Goal: Task Accomplishment & Management: Complete application form

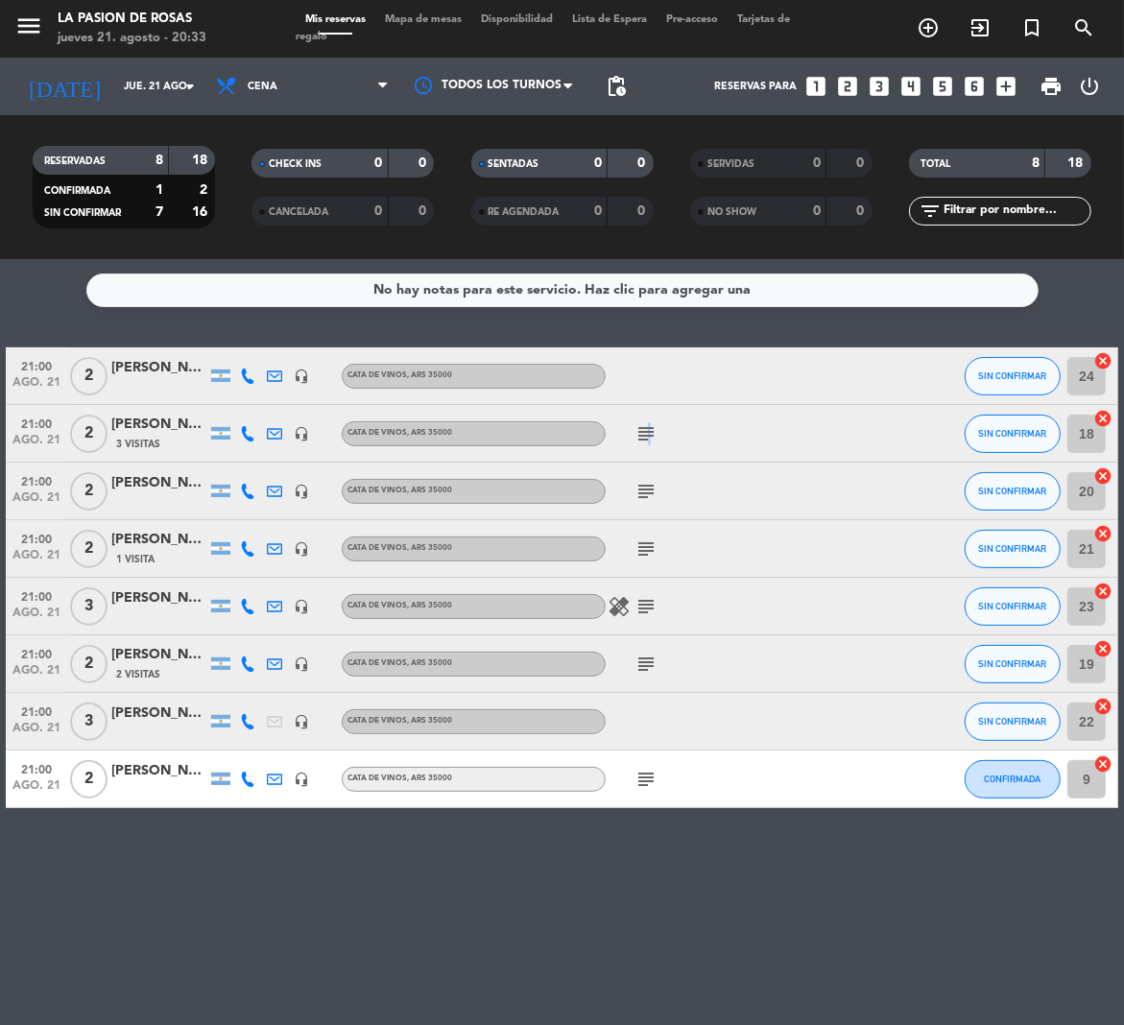
click at [648, 444] on div "subject" at bounding box center [686, 433] width 161 height 57
click at [649, 435] on icon "subject" at bounding box center [646, 433] width 23 height 23
click at [651, 512] on div "subject" at bounding box center [686, 491] width 161 height 57
click at [655, 488] on icon "subject" at bounding box center [646, 491] width 23 height 23
click at [645, 553] on icon "subject" at bounding box center [646, 549] width 23 height 23
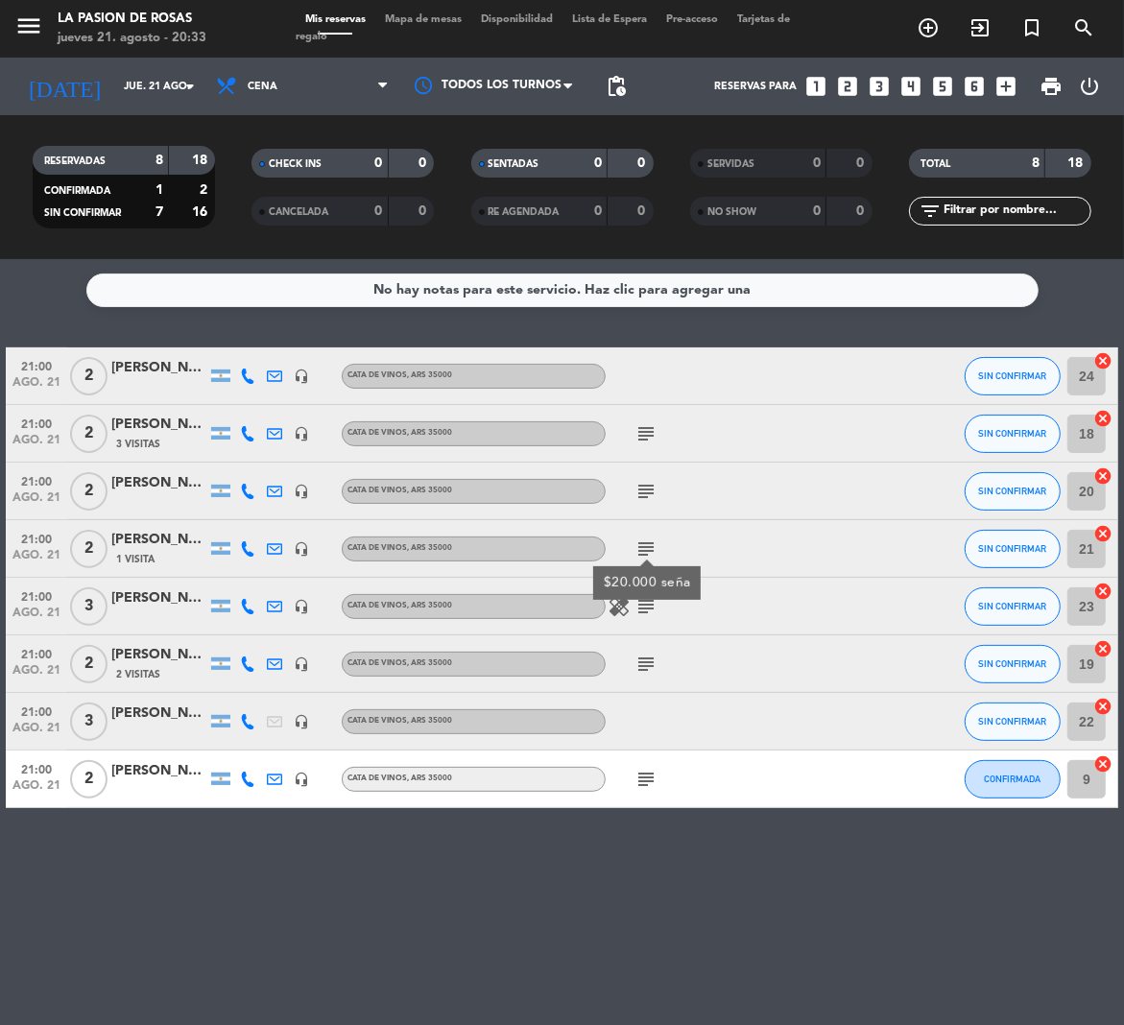
click at [641, 605] on icon "subject" at bounding box center [646, 606] width 23 height 23
click at [653, 661] on icon "subject" at bounding box center [646, 664] width 23 height 23
click at [648, 789] on icon "subject" at bounding box center [646, 779] width 23 height 23
drag, startPoint x: 552, startPoint y: 876, endPoint x: 558, endPoint y: 855, distance: 21.0
click at [552, 879] on div "No hay notas para este servicio. Haz clic para agregar una 21:00 ago. 21 2 [PER…" at bounding box center [562, 642] width 1124 height 766
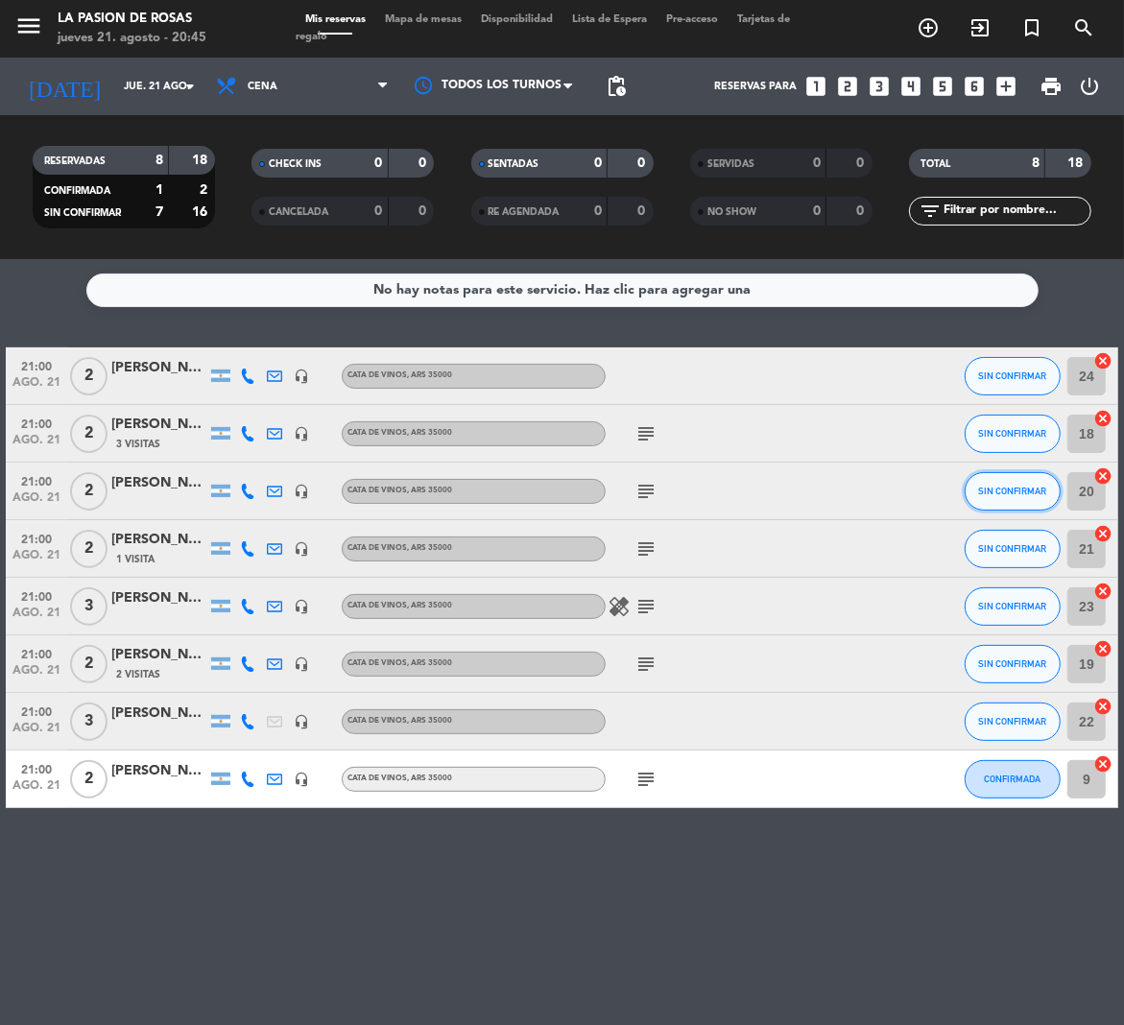
click at [991, 499] on button "SIN CONFIRMAR" at bounding box center [1013, 491] width 96 height 38
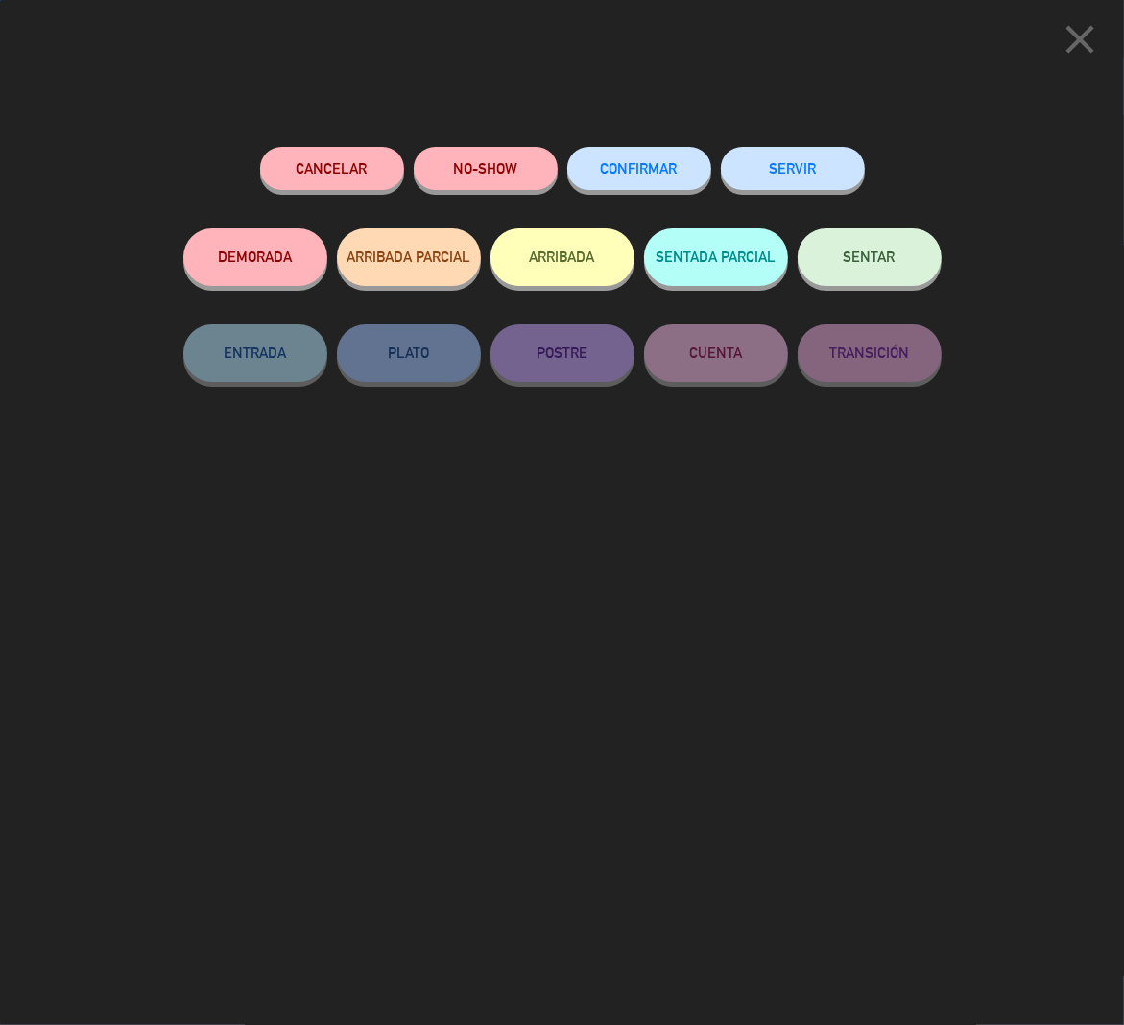
click at [669, 180] on button "CONFIRMAR" at bounding box center [639, 168] width 144 height 43
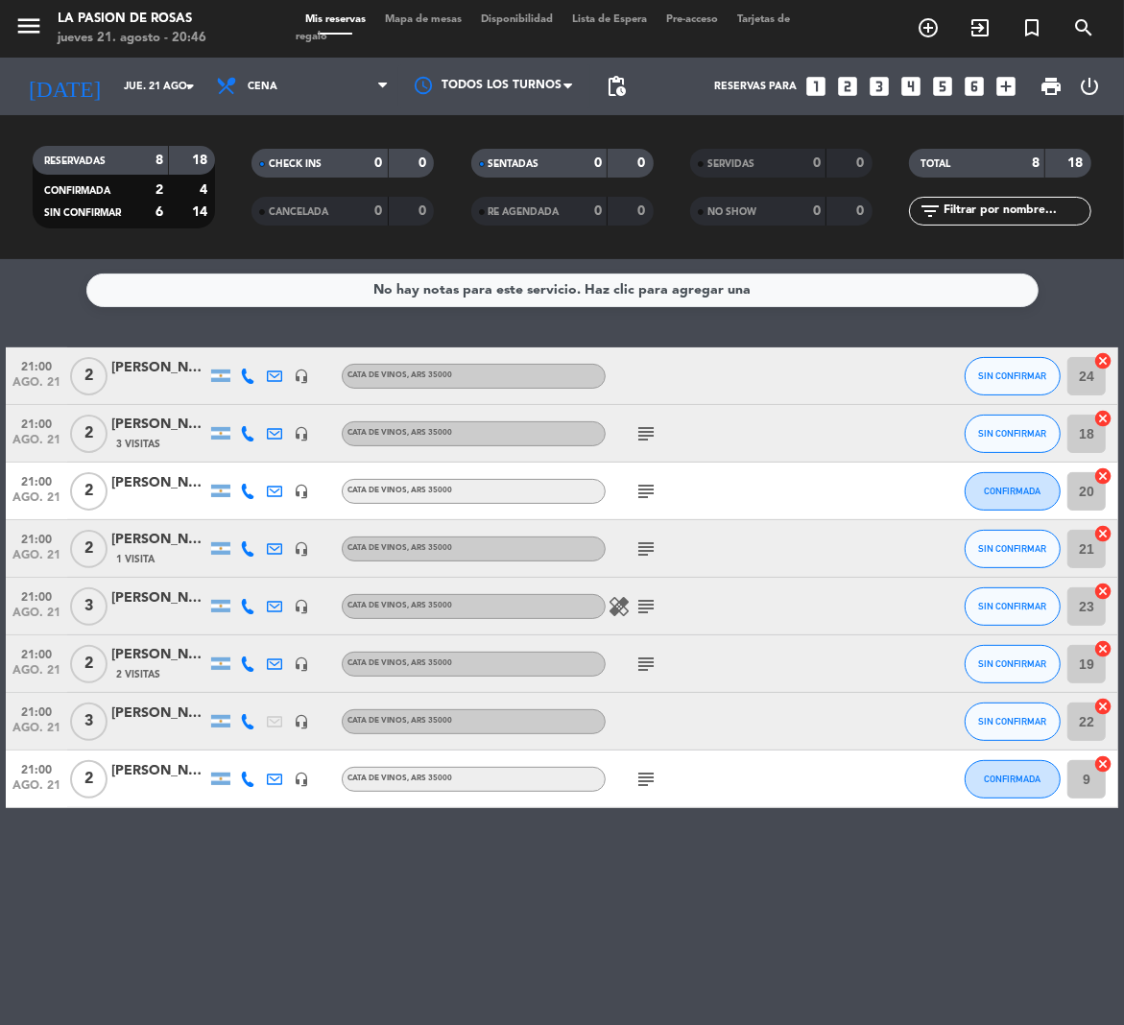
click at [487, 852] on div "No hay notas para este servicio. Haz clic para agregar una 21:00 ago. 21 2 [PER…" at bounding box center [562, 642] width 1124 height 766
click at [1045, 661] on span "SIN CONFIRMAR" at bounding box center [1013, 664] width 68 height 11
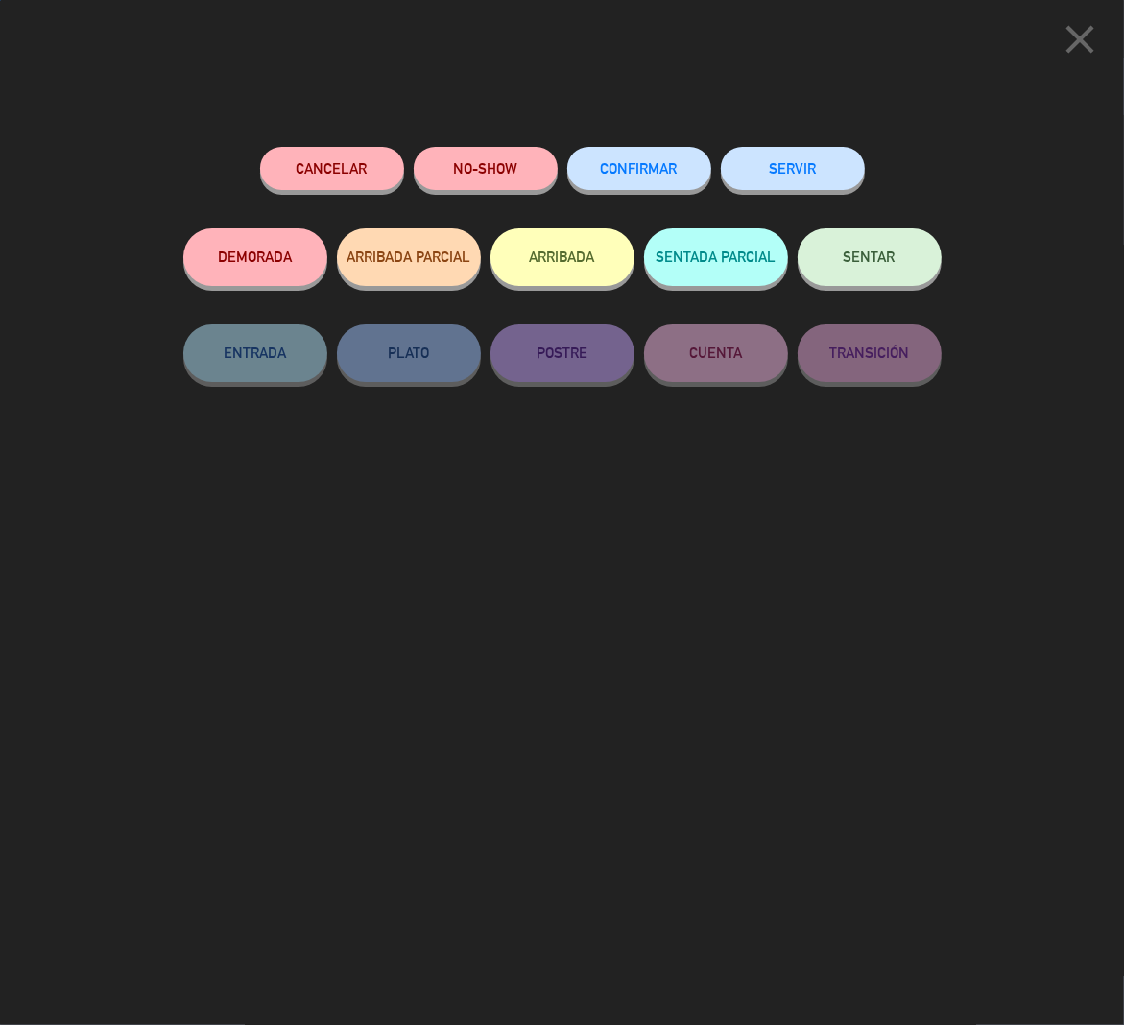
click at [605, 183] on button "CONFIRMAR" at bounding box center [639, 168] width 144 height 43
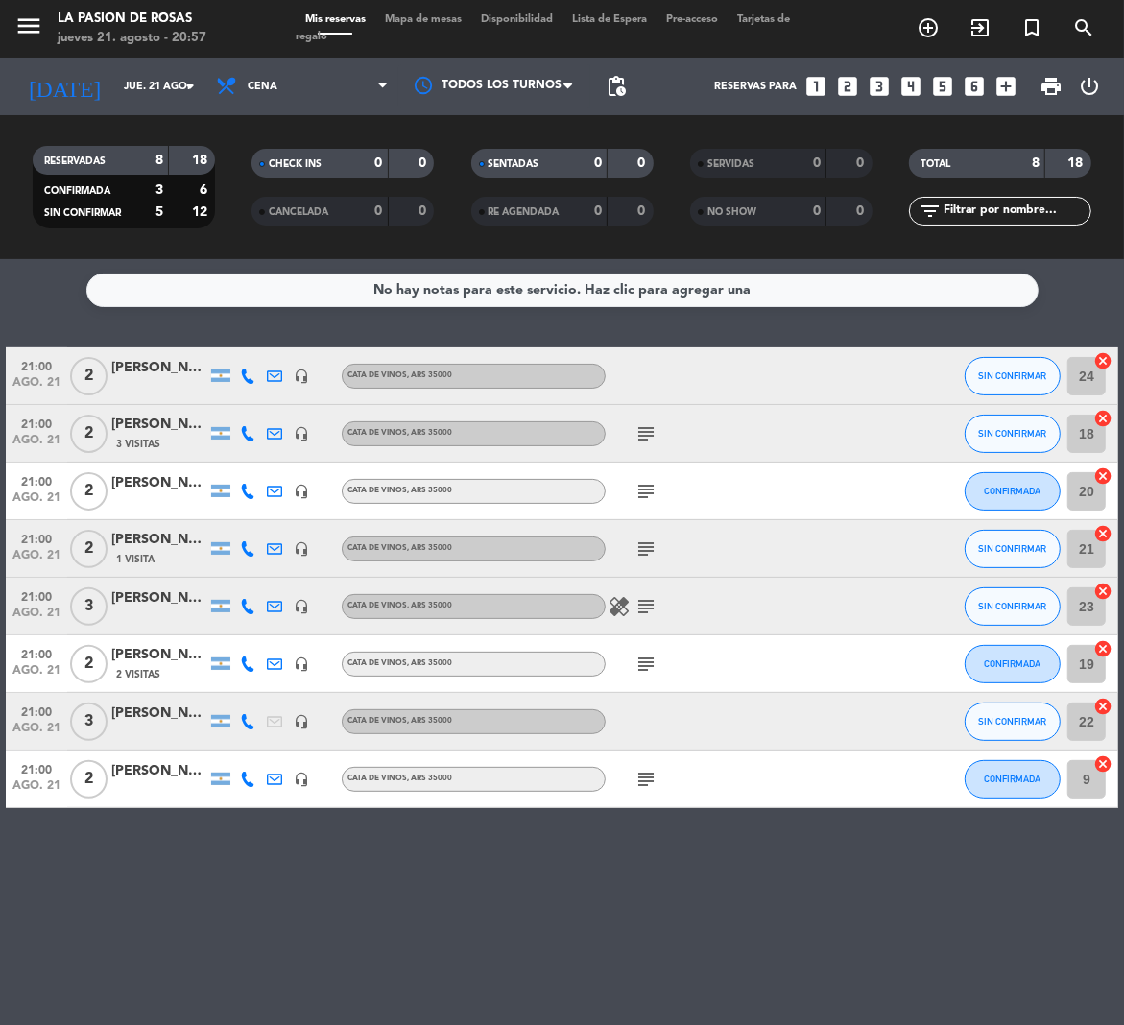
click at [654, 606] on icon "subject" at bounding box center [646, 606] width 23 height 23
click at [992, 384] on button "SIN CONFIRMAR" at bounding box center [1013, 376] width 96 height 38
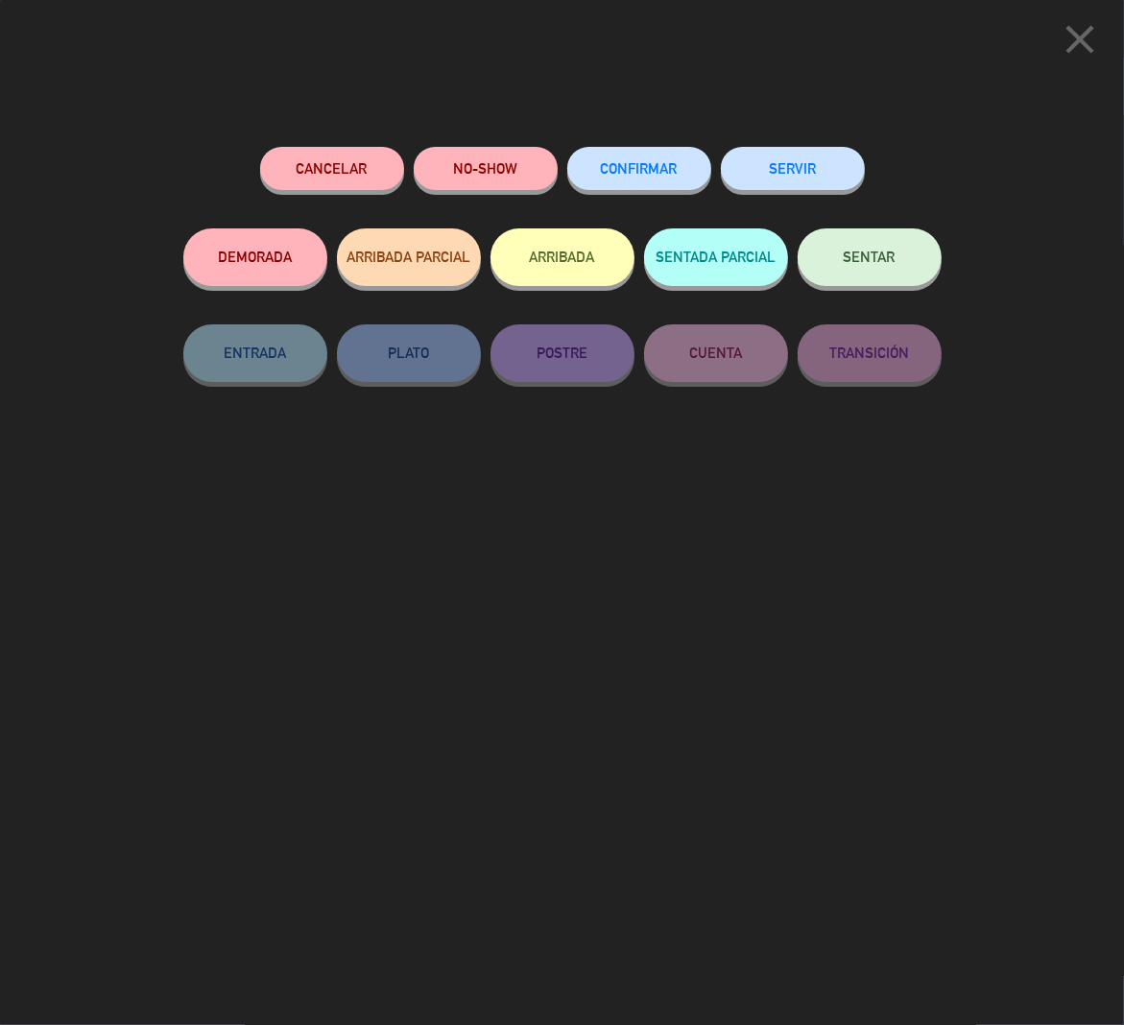
click at [641, 174] on span "CONFIRMAR" at bounding box center [639, 168] width 77 height 16
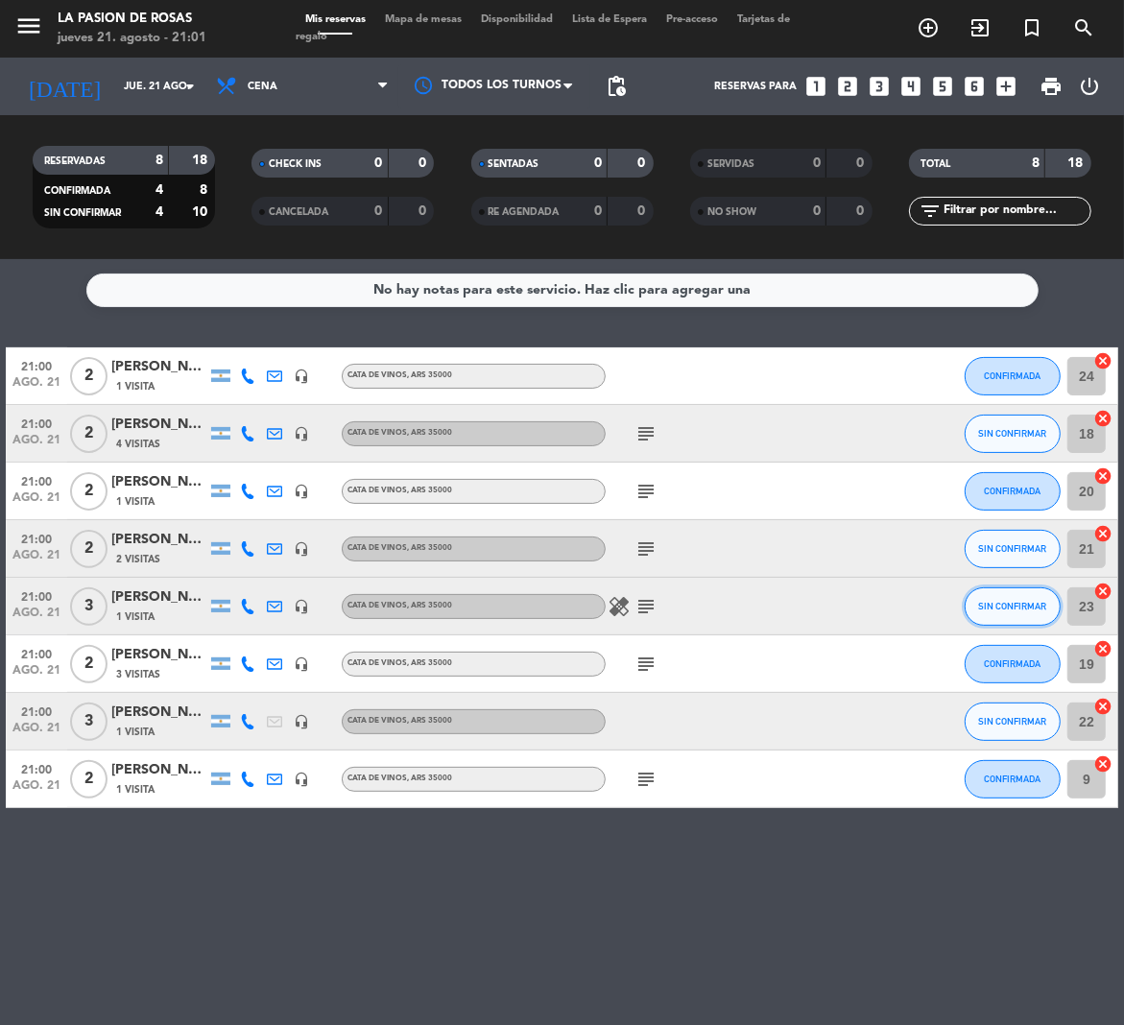
click at [996, 615] on button "SIN CONFIRMAR" at bounding box center [1013, 607] width 96 height 38
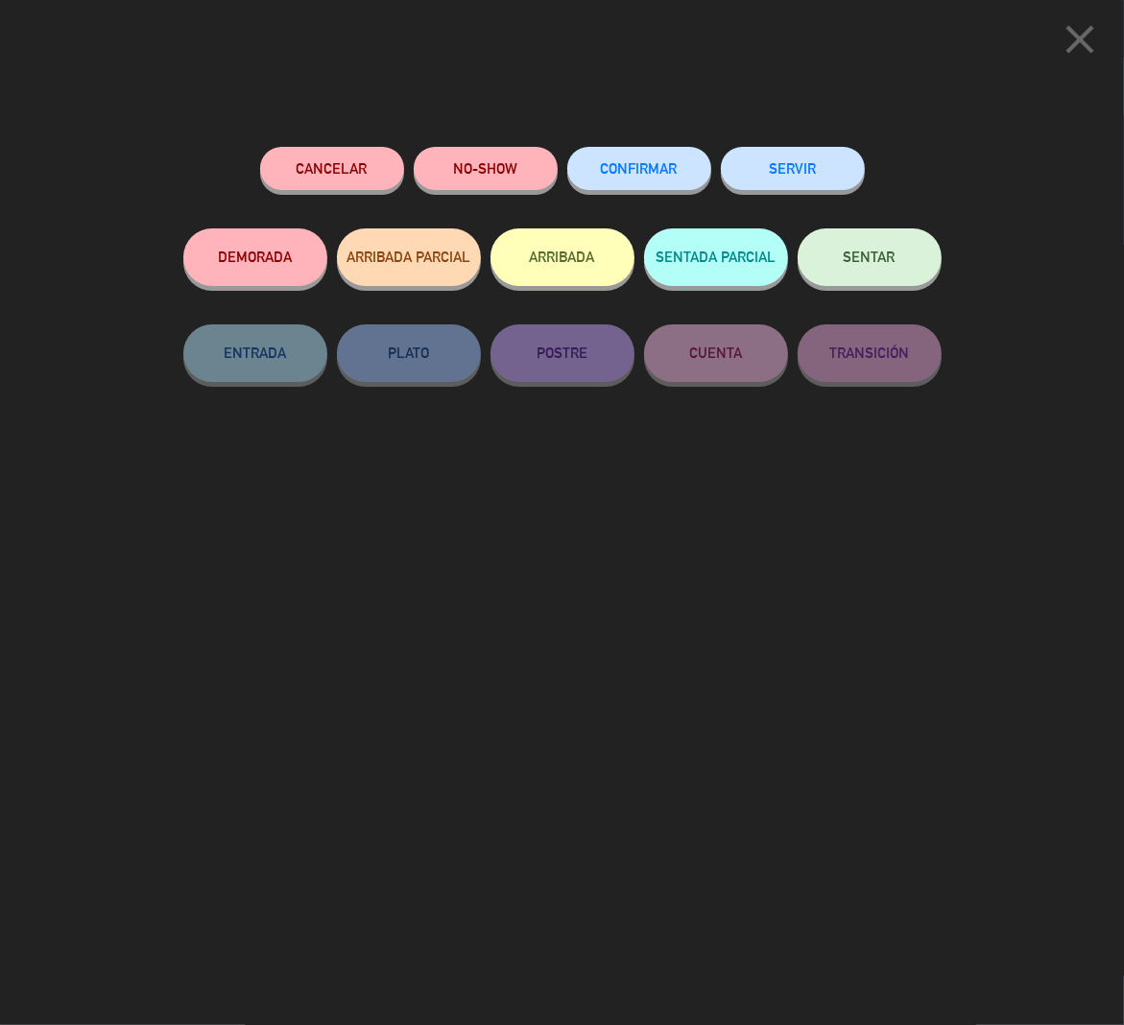
click at [813, 828] on div "Cancelar NO-SHOW CONFIRMAR SERVIR DEMORADA ARRIBADA PARCIAL ARRIBADA SENTADA PA…" at bounding box center [562, 579] width 785 height 892
click at [1091, 27] on icon "close" at bounding box center [1080, 39] width 48 height 48
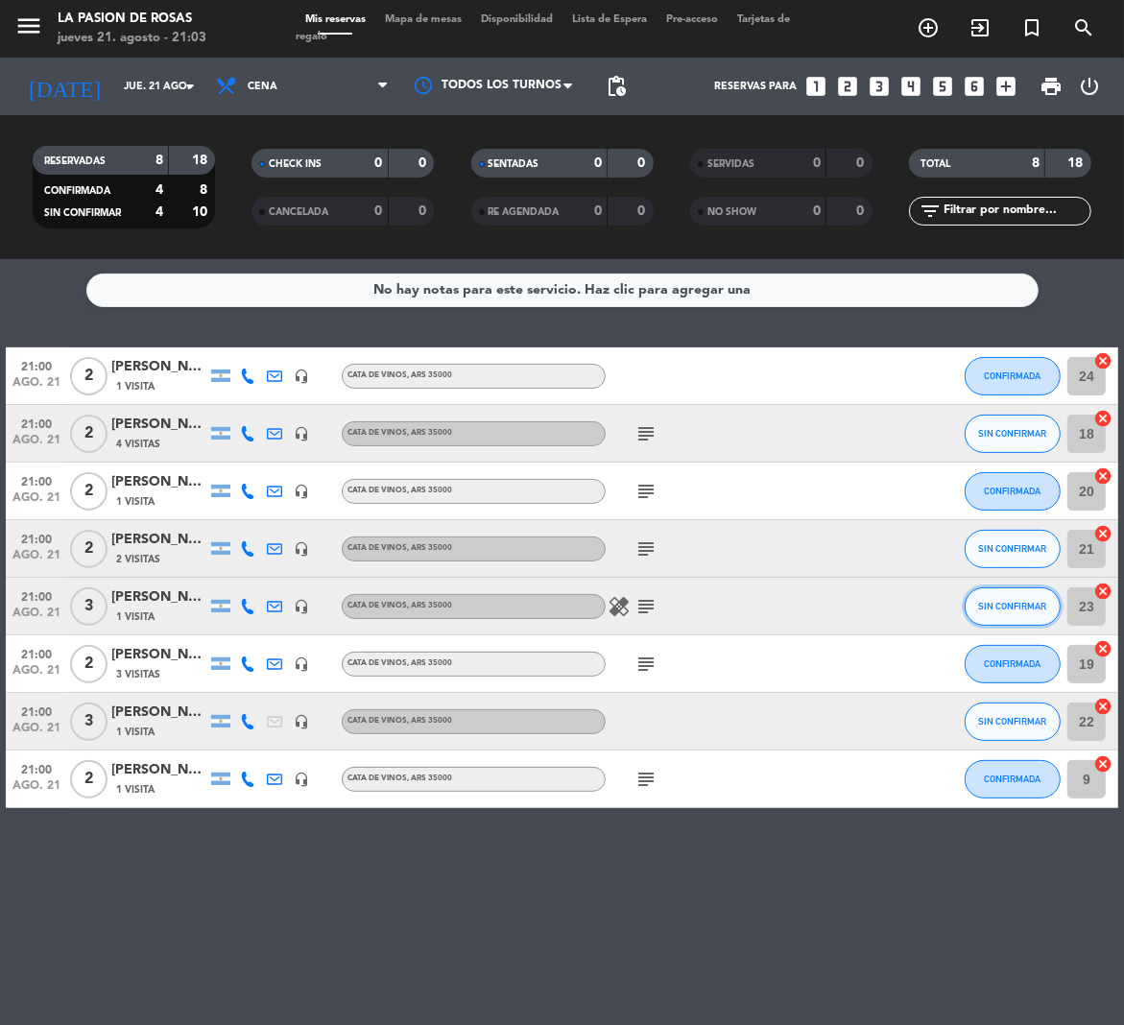
click at [1044, 591] on button "SIN CONFIRMAR" at bounding box center [1013, 607] width 96 height 38
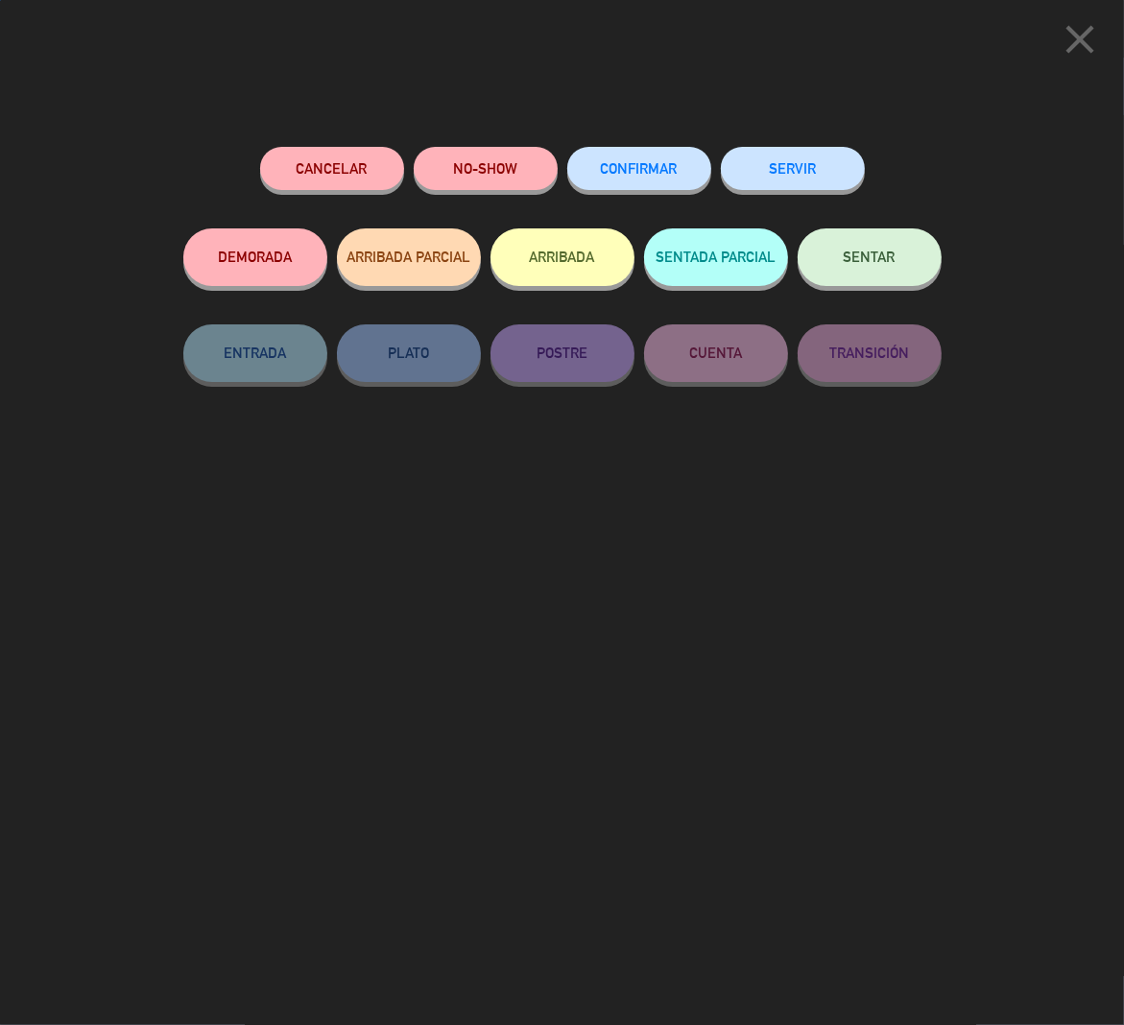
click at [693, 146] on div "Cancelar NO-SHOW CONFIRMAR SERVIR DEMORADA ARRIBADA PARCIAL ARRIBADA SENTADA PA…" at bounding box center [562, 579] width 785 height 892
click at [682, 161] on button "CONFIRMAR" at bounding box center [639, 168] width 144 height 43
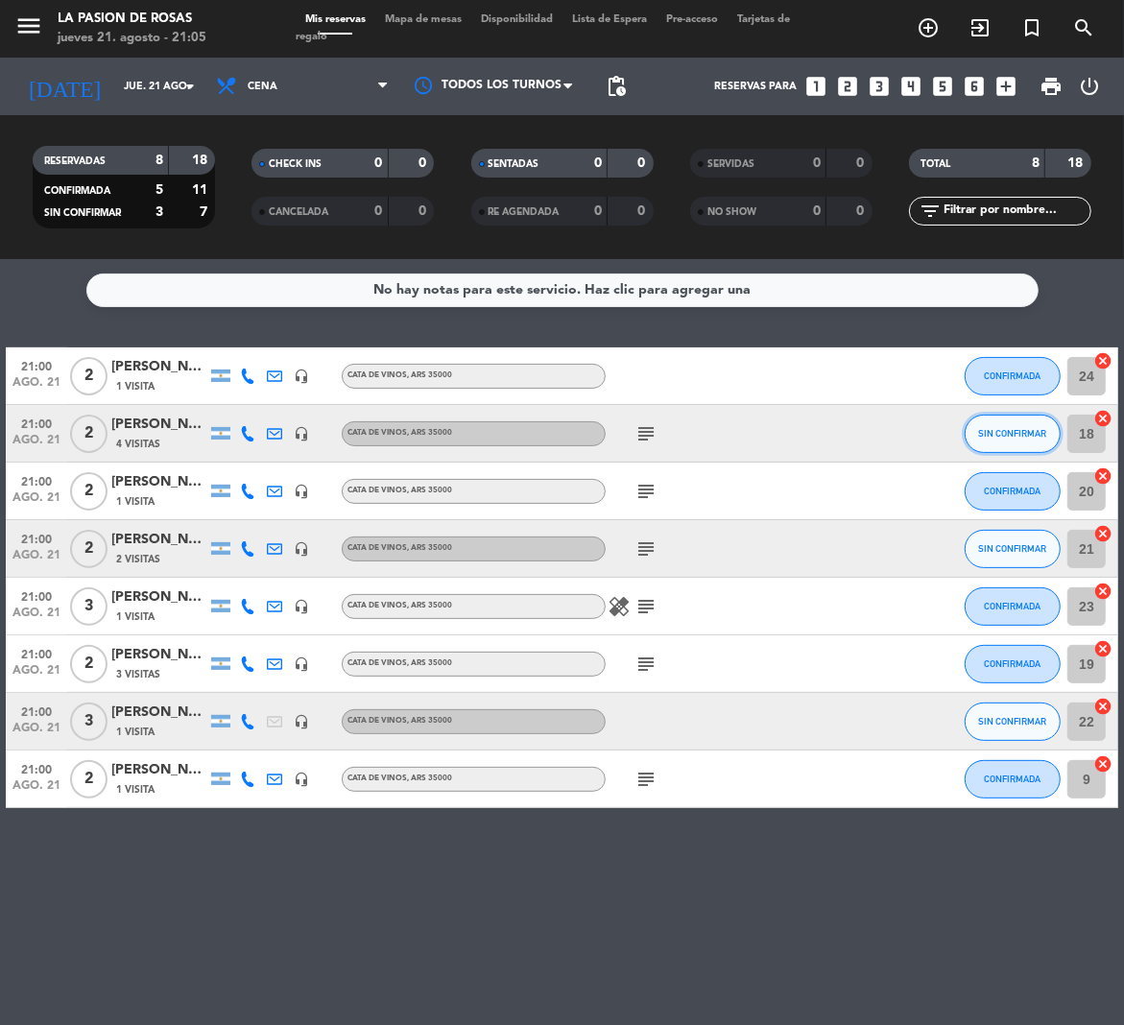
click at [1042, 424] on button "SIN CONFIRMAR" at bounding box center [1013, 434] width 96 height 38
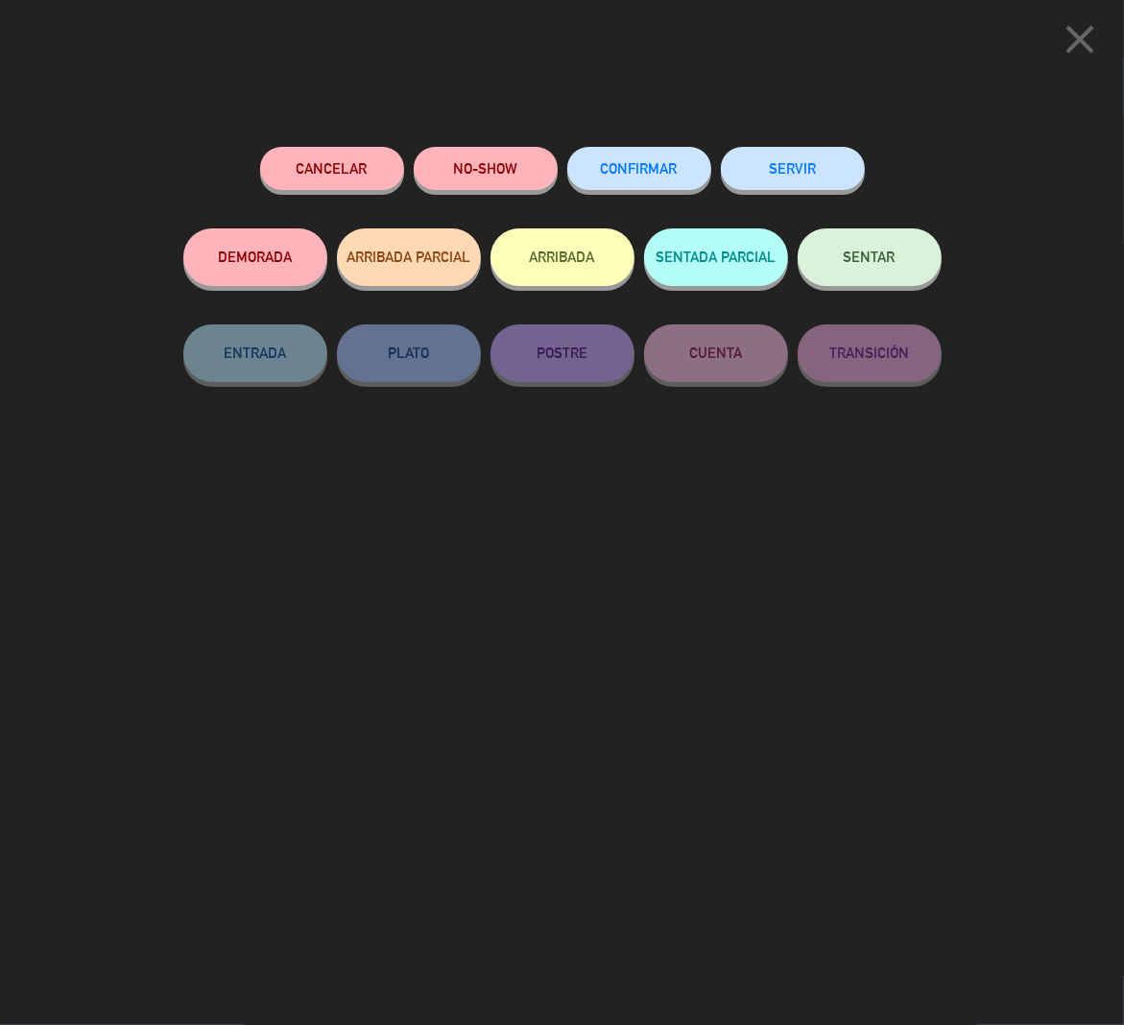
click at [667, 163] on span "CONFIRMAR" at bounding box center [639, 168] width 77 height 16
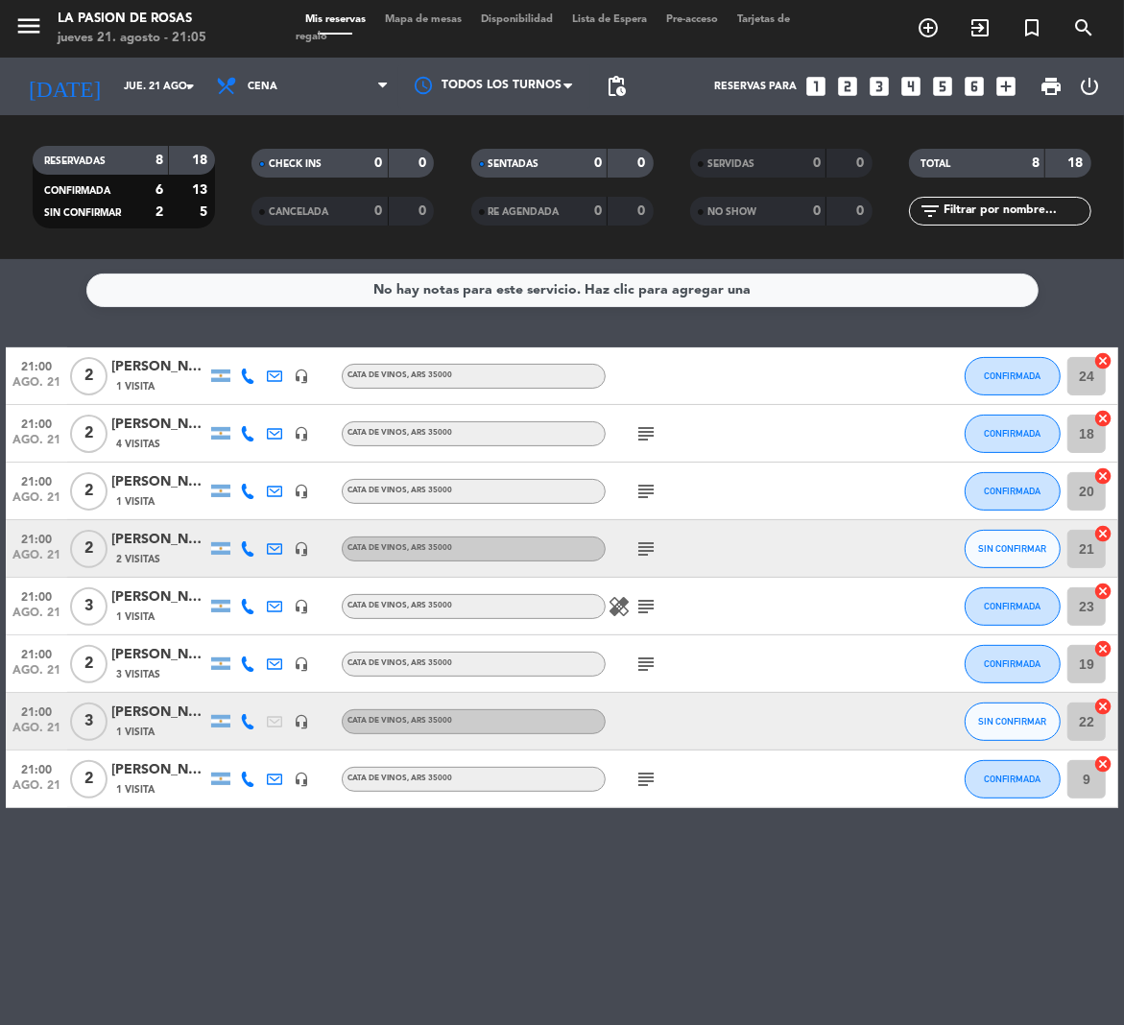
click at [696, 915] on div "No hay notas para este servicio. Haz clic para agregar una 21:00 ago. 21 2 [PER…" at bounding box center [562, 642] width 1124 height 766
click at [1025, 721] on span "SIN CONFIRMAR" at bounding box center [1013, 721] width 68 height 11
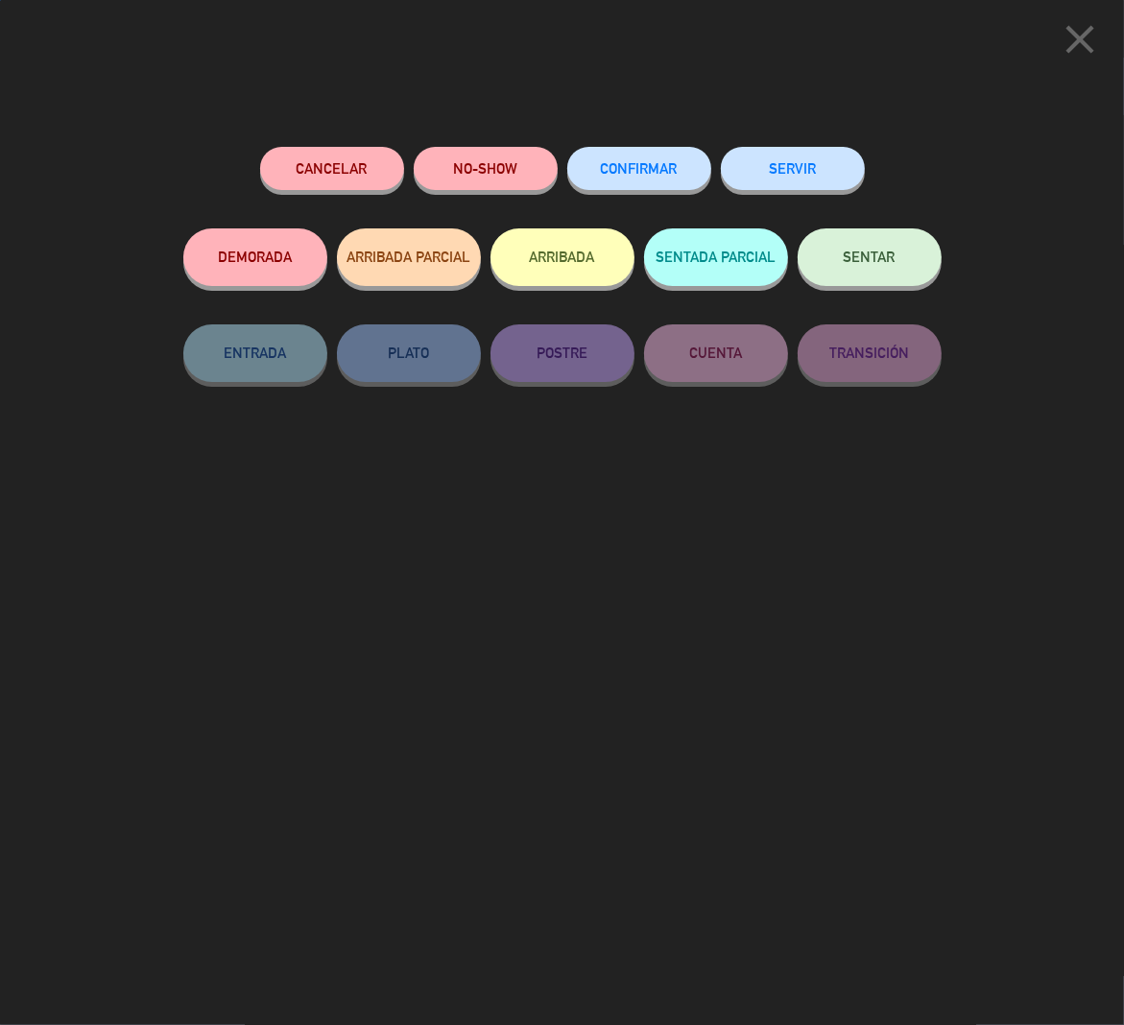
click at [616, 179] on button "CONFIRMAR" at bounding box center [639, 168] width 144 height 43
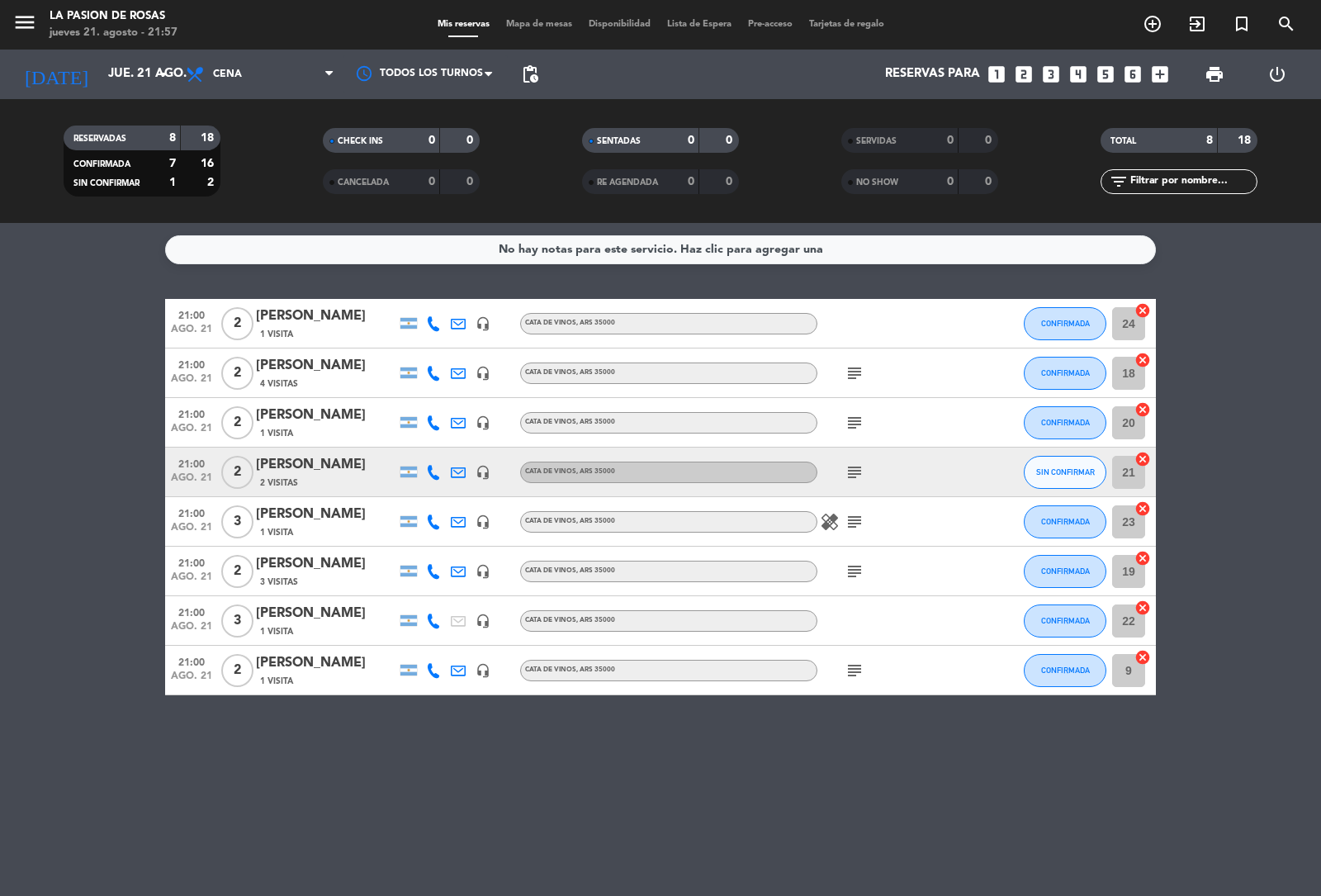
click at [1020, 68] on icon "looks_two" at bounding box center [1023, 74] width 22 height 21
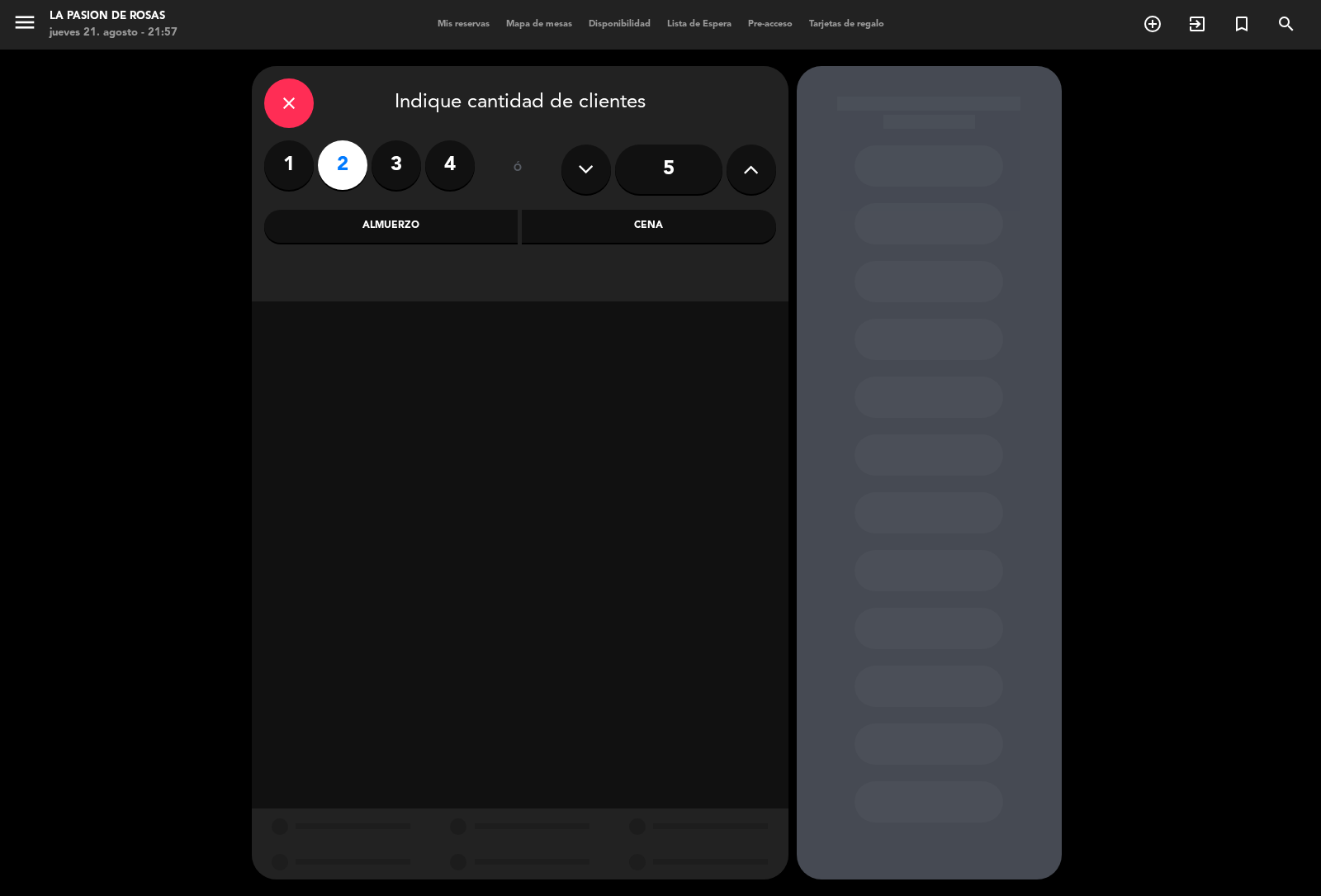
click at [535, 232] on div "Cena" at bounding box center [649, 226] width 255 height 33
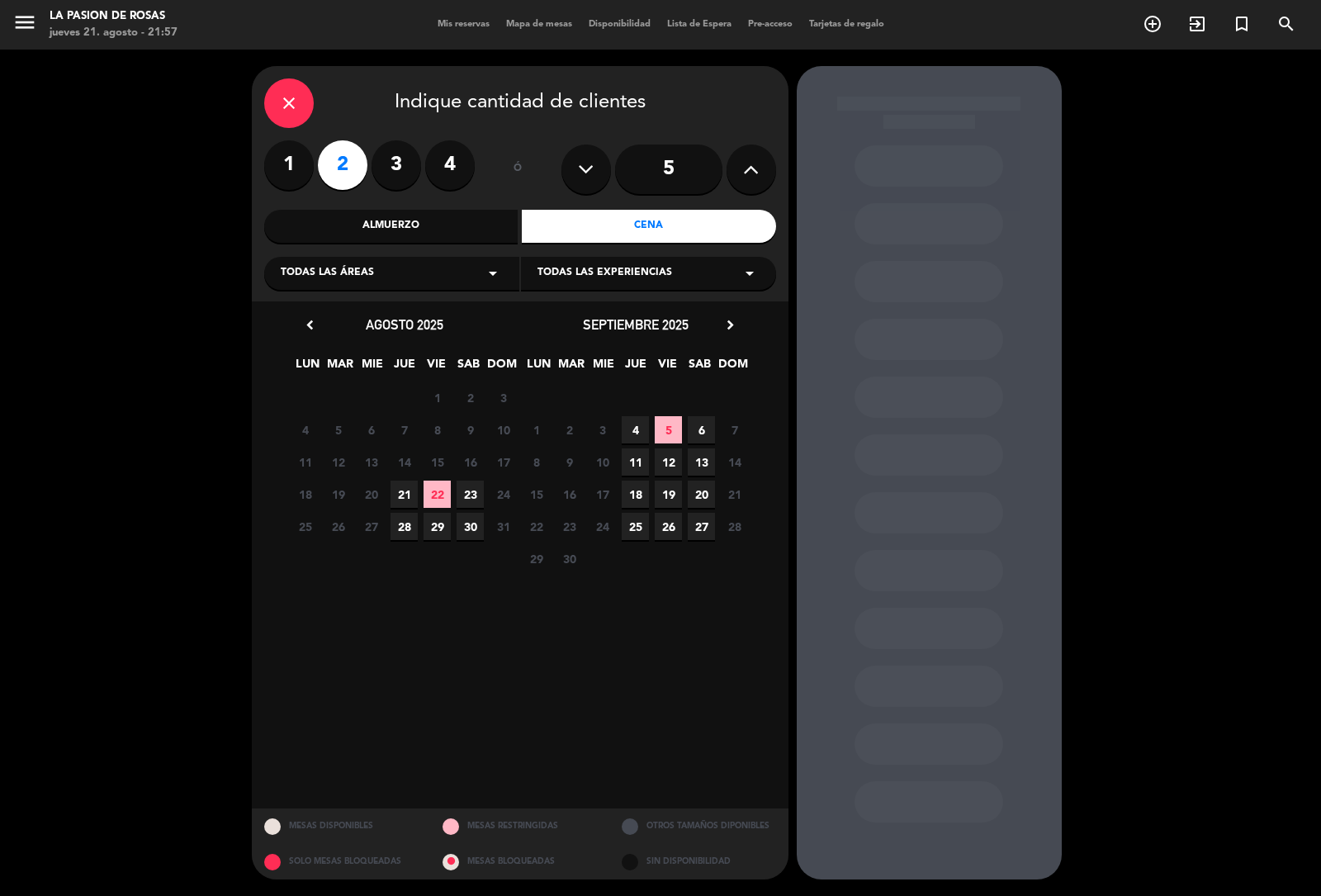
click at [438, 481] on span "22" at bounding box center [438, 494] width 28 height 28
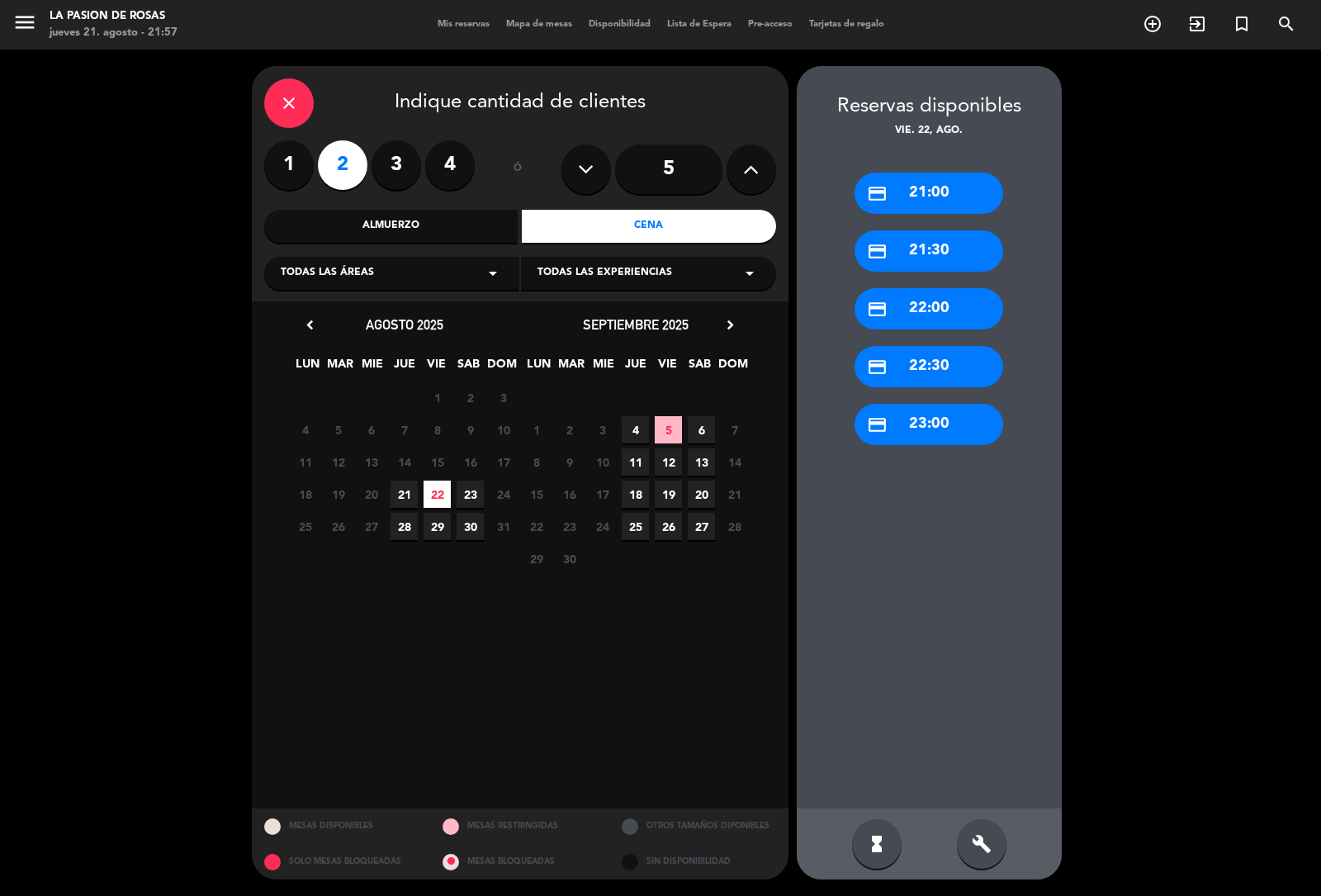
click at [402, 494] on span "21" at bounding box center [404, 494] width 28 height 28
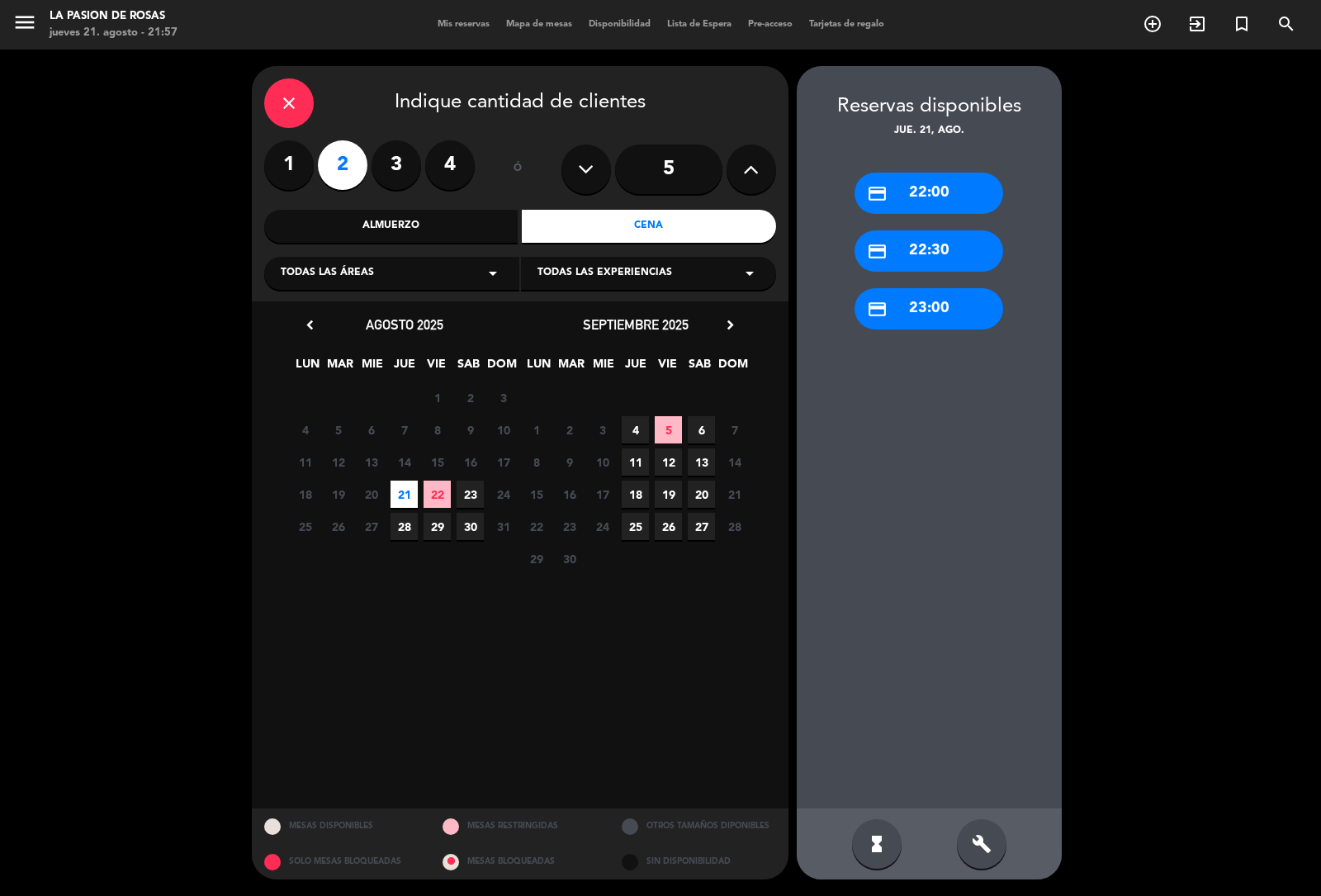
click at [900, 193] on div "credit_card 22:00" at bounding box center [929, 193] width 149 height 41
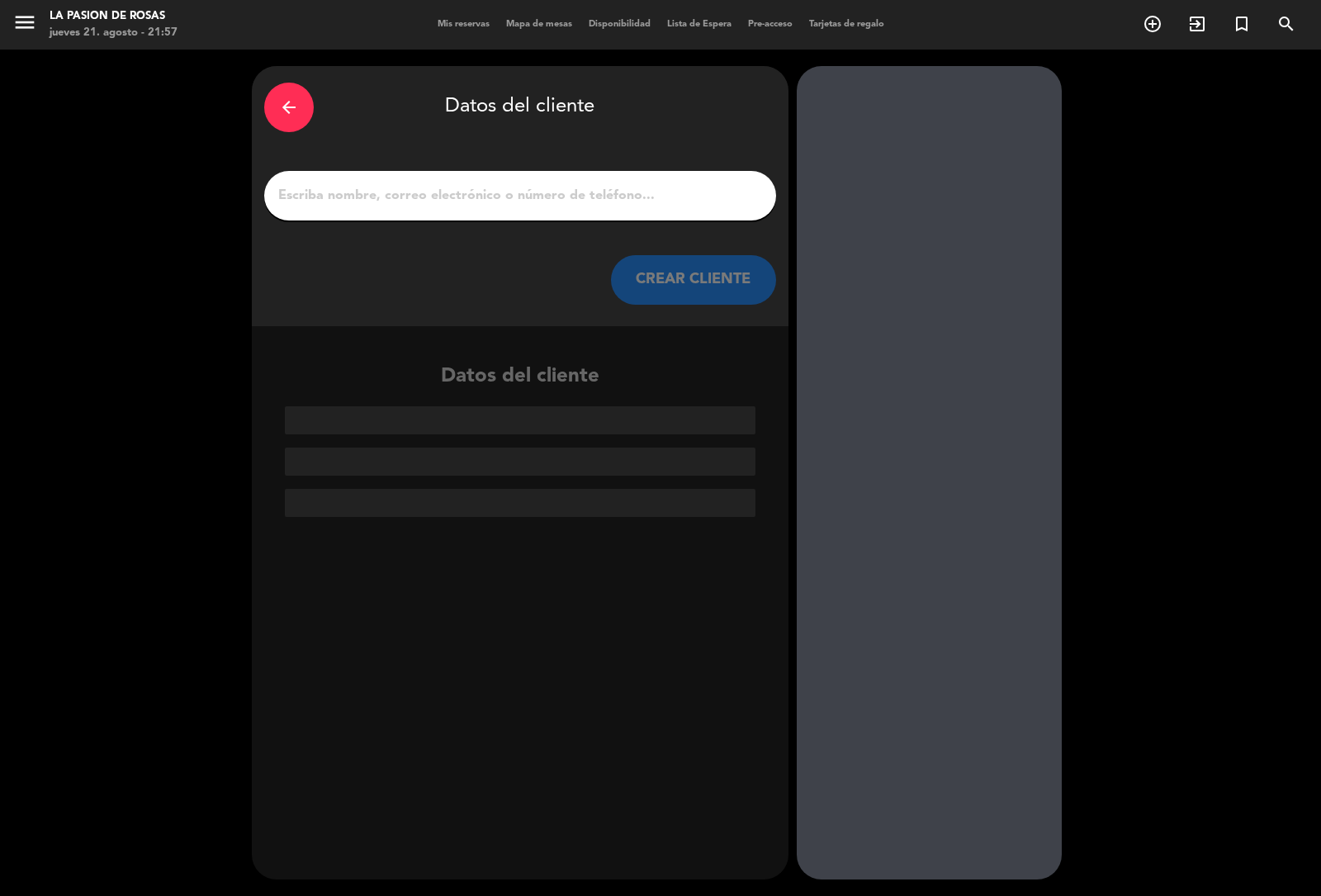
click at [311, 198] on input "1" at bounding box center [520, 195] width 487 height 23
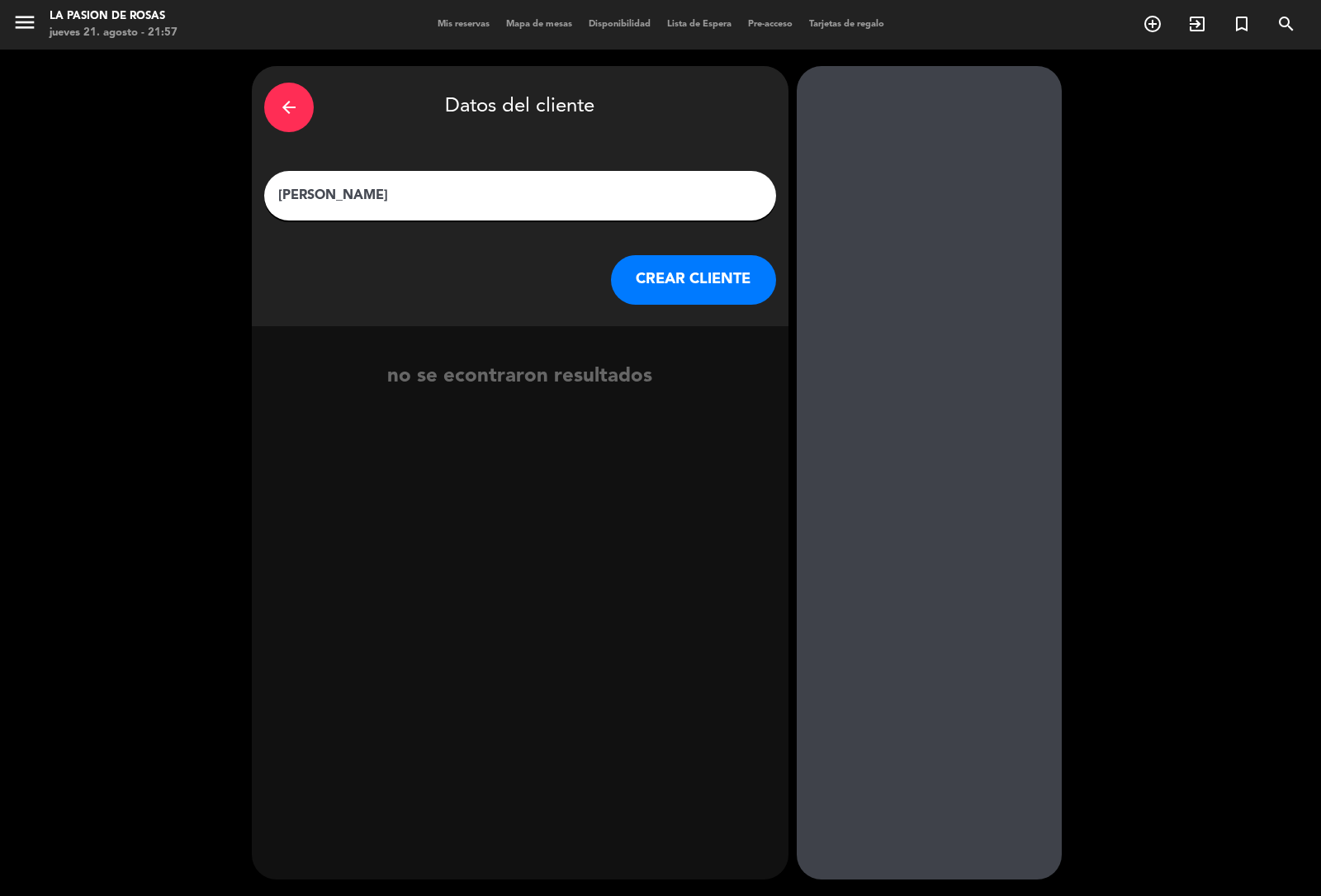
type input "[PERSON_NAME]"
click at [749, 271] on button "CREAR CLIENTE" at bounding box center [693, 280] width 165 height 50
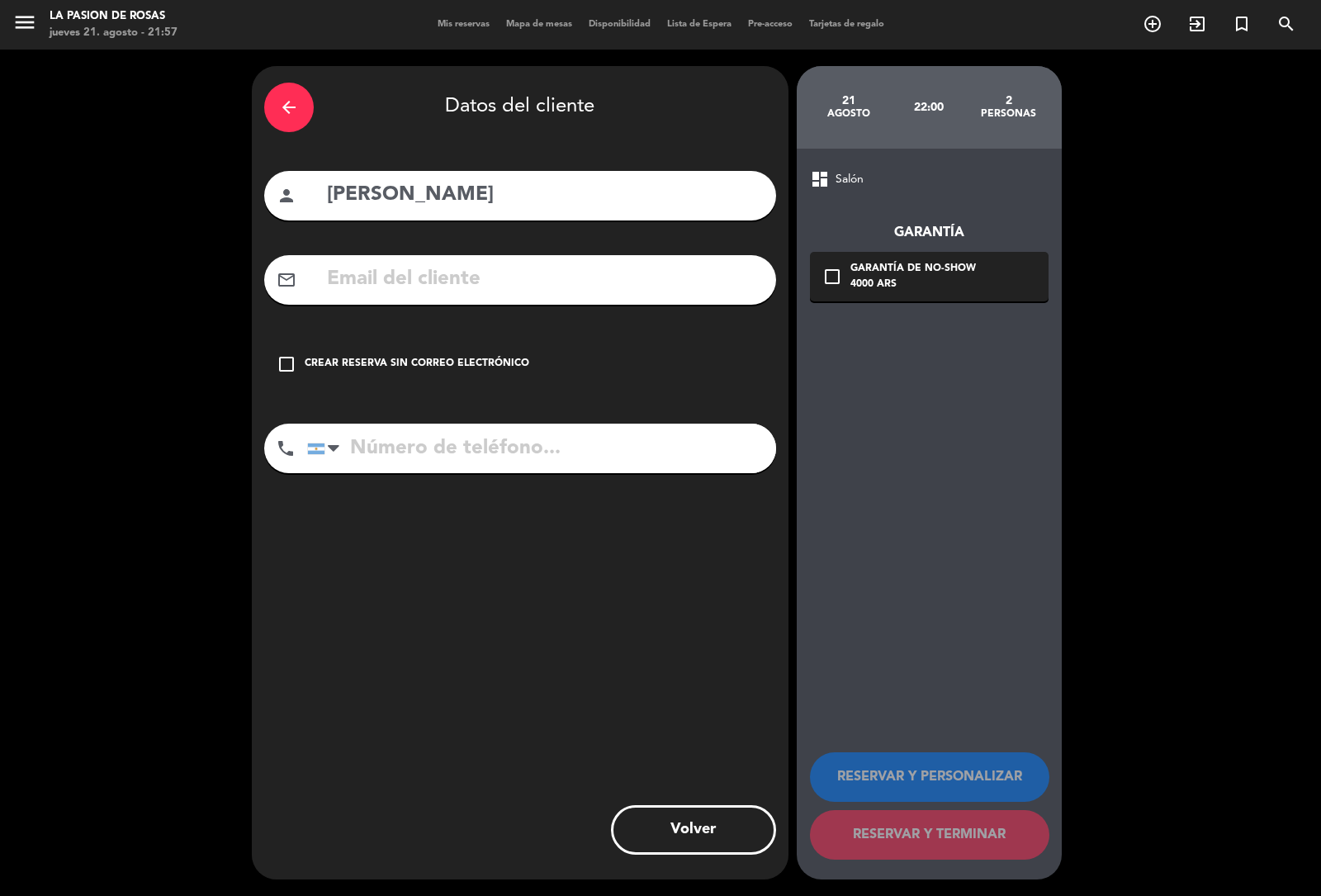
click at [658, 457] on input "tel" at bounding box center [541, 449] width 469 height 50
click at [445, 347] on div "check_box_outline_blank Crear reserva sin correo electrónico" at bounding box center [519, 365] width 512 height 50
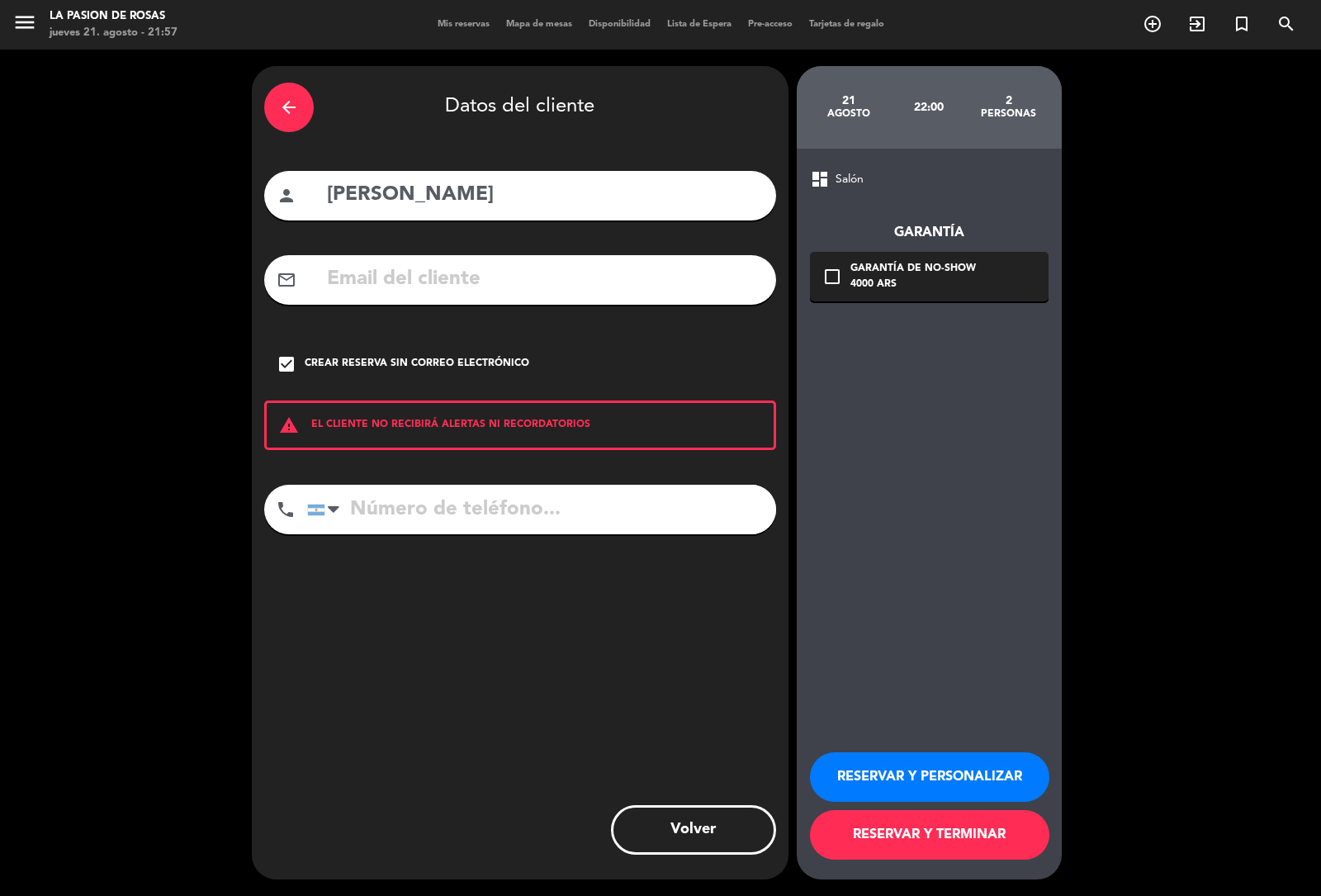
click at [507, 506] on input "tel" at bounding box center [541, 510] width 469 height 50
type input "1130974181"
click at [971, 826] on button "RESERVAR Y TERMINAR" at bounding box center [930, 835] width 239 height 50
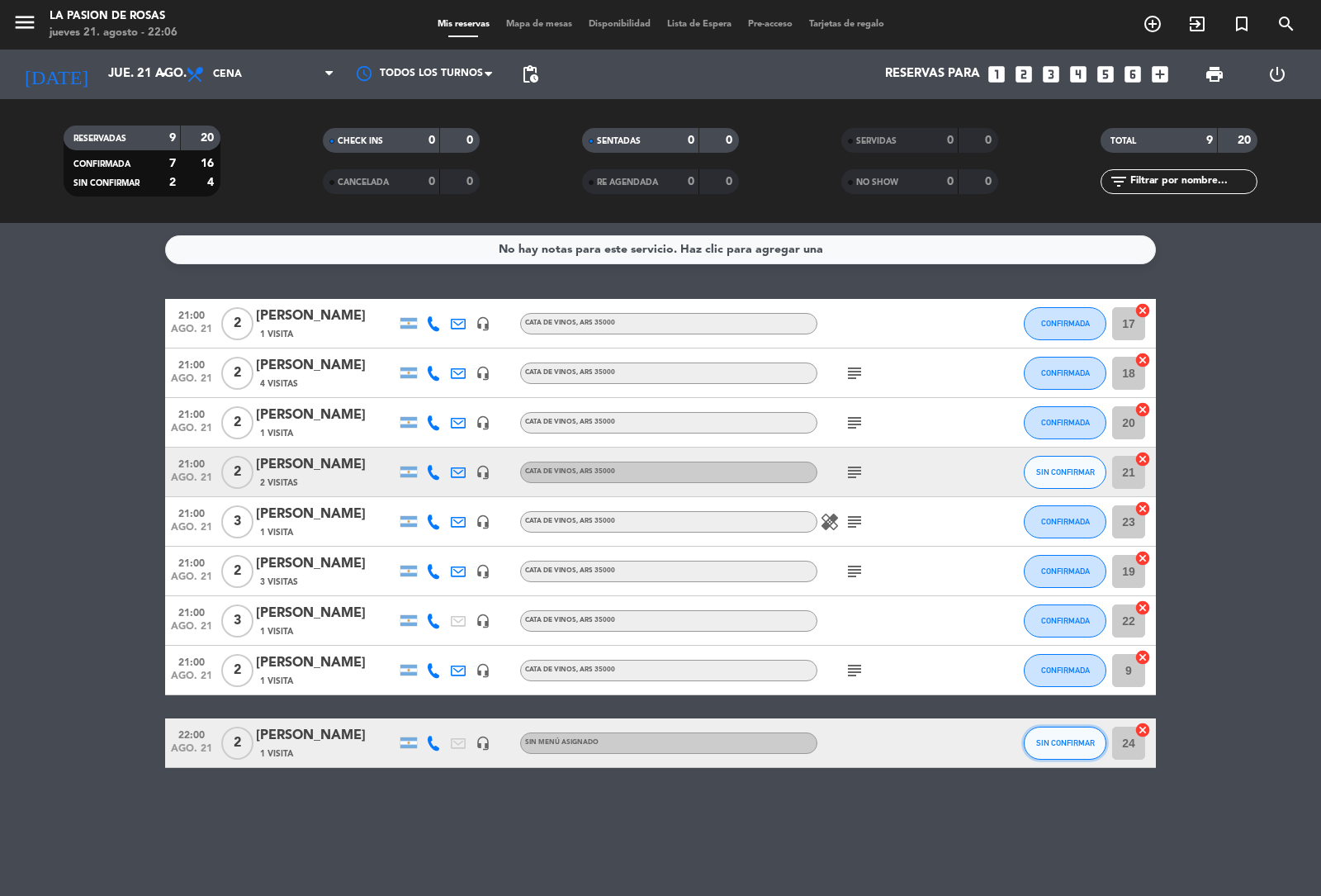
click at [1090, 728] on button "SIN CONFIRMAR" at bounding box center [1066, 743] width 83 height 33
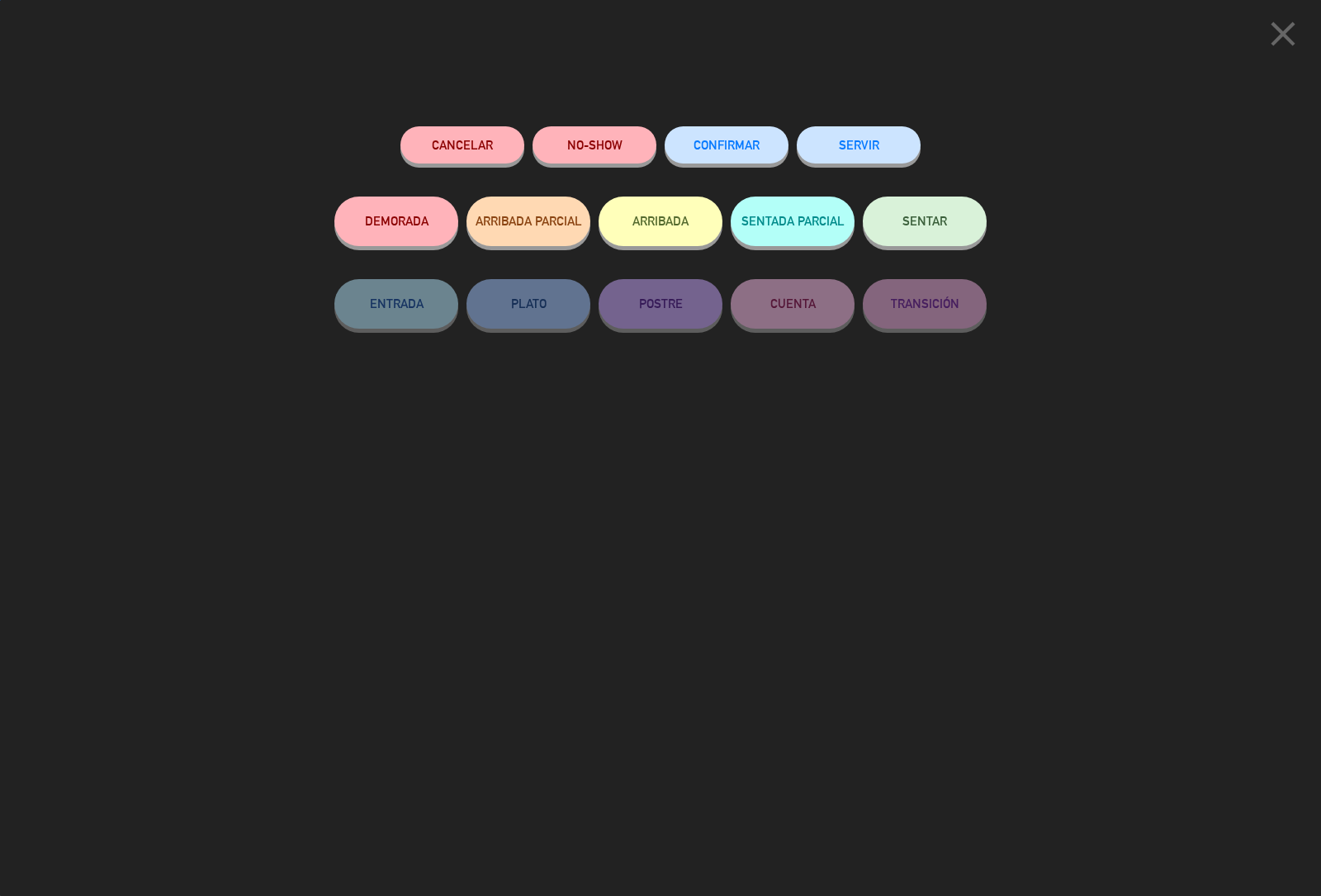
click at [757, 145] on span "CONFIRMAR" at bounding box center [727, 144] width 66 height 14
